Goal: Navigation & Orientation: Find specific page/section

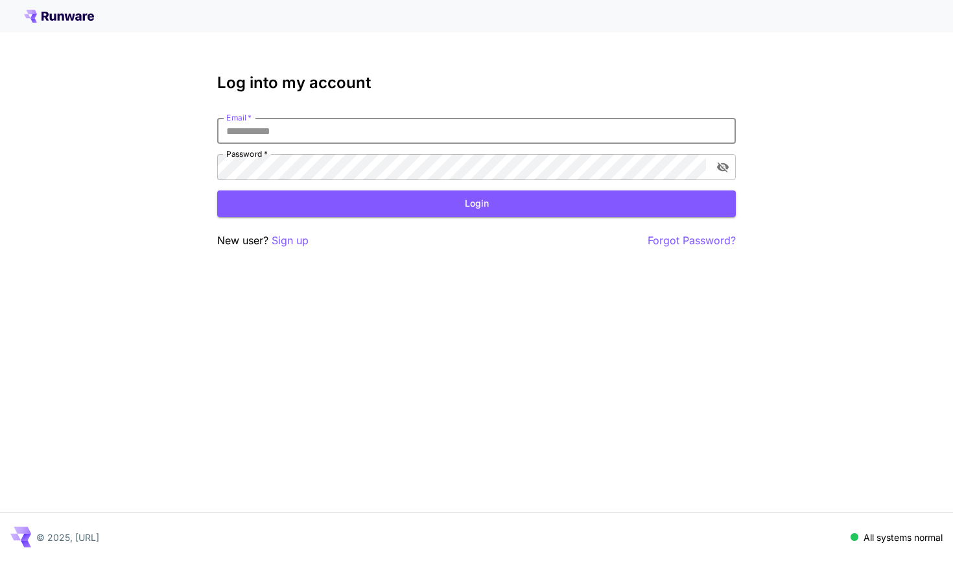
type input "**********"
click at [476, 203] on button "Login" at bounding box center [476, 204] width 518 height 27
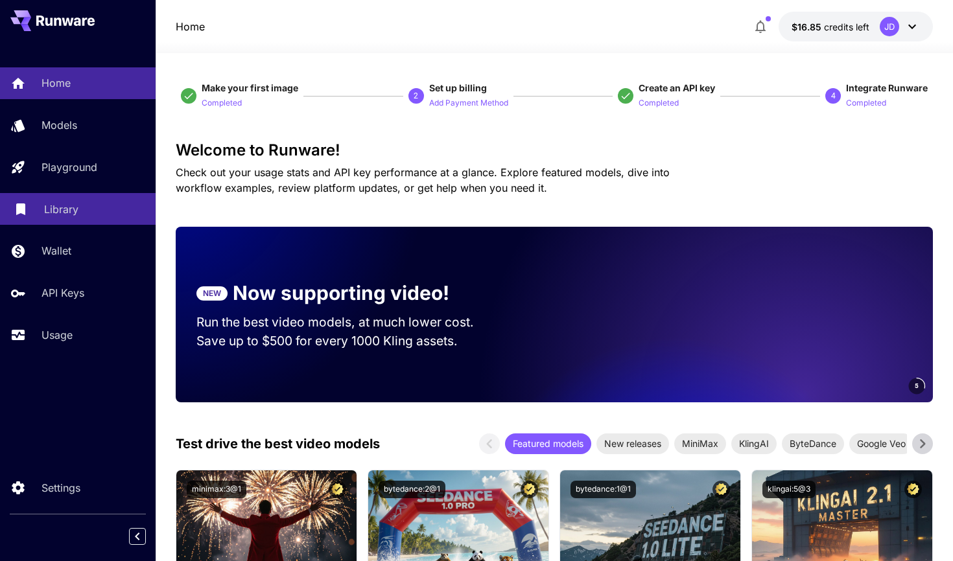
click at [62, 211] on p "Library" at bounding box center [61, 210] width 34 height 16
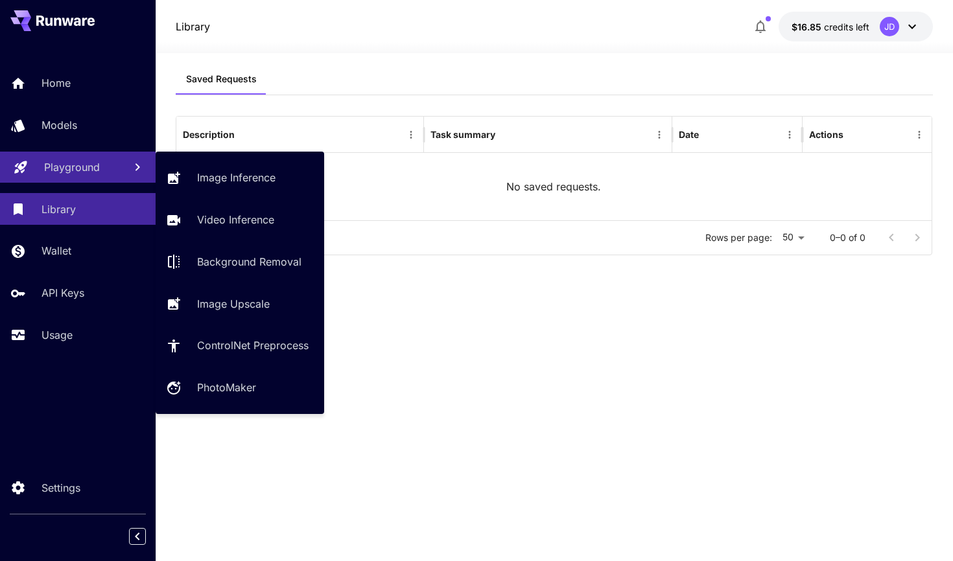
click at [71, 168] on p "Playground" at bounding box center [72, 167] width 56 height 16
